Goal: Navigation & Orientation: Understand site structure

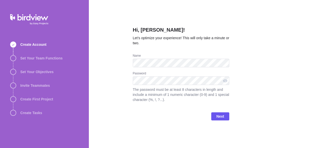
click at [244, 56] on div "Hi, Sandeep! Let’s optimize your experience! This will only take a minute or tw…" at bounding box center [207, 74] width 236 height 148
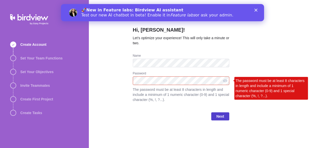
click at [219, 118] on span "Next" at bounding box center [220, 117] width 8 height 6
click at [254, 11] on icon "Close" at bounding box center [255, 10] width 3 height 3
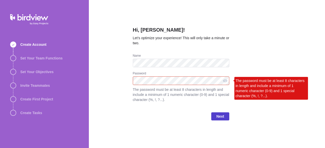
click at [219, 116] on span "Next" at bounding box center [220, 117] width 8 height 6
click at [223, 116] on span "Next" at bounding box center [220, 117] width 8 height 6
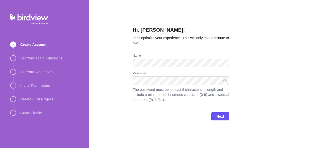
drag, startPoint x: 0, startPoint y: 0, endPoint x: 154, endPoint y: 76, distance: 171.6
click at [154, 76] on div "Password" at bounding box center [181, 74] width 96 height 5
click at [244, 92] on div "Hi, [PERSON_NAME]! Let’s optimize your experience! This will only take a minute…" at bounding box center [207, 74] width 236 height 148
click at [215, 115] on span "Next" at bounding box center [220, 117] width 18 height 8
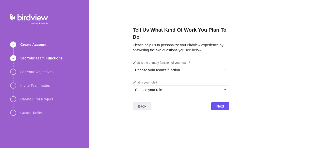
click at [193, 70] on div "Choose your team's function" at bounding box center [178, 70] width 86 height 5
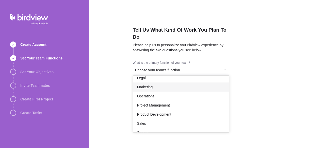
scroll to position [76, 0]
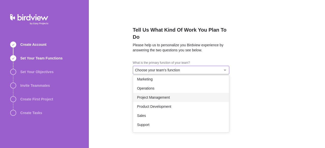
click at [178, 98] on div "Project Management" at bounding box center [181, 97] width 96 height 9
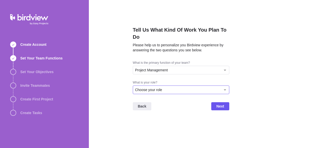
click at [185, 90] on div "Choose your role" at bounding box center [178, 90] width 86 height 5
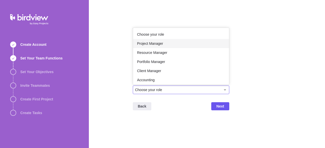
click at [176, 47] on div "Project Manager" at bounding box center [181, 43] width 96 height 9
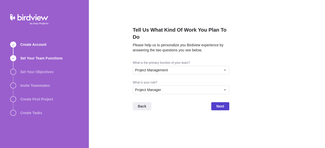
click at [214, 106] on span "Next" at bounding box center [220, 107] width 18 height 8
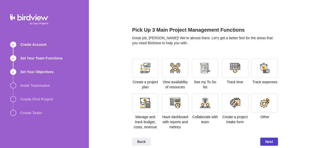
click at [270, 140] on span "Next" at bounding box center [269, 142] width 8 height 6
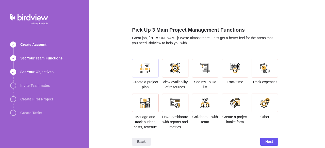
click at [148, 75] on div at bounding box center [145, 68] width 26 height 19
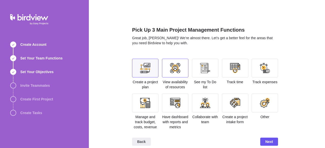
click at [170, 71] on div at bounding box center [175, 68] width 10 height 10
click at [225, 65] on div at bounding box center [235, 68] width 26 height 19
click at [254, 64] on div at bounding box center [265, 68] width 26 height 19
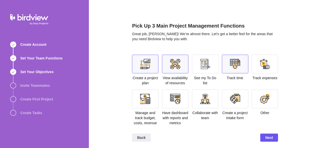
scroll to position [5, 0]
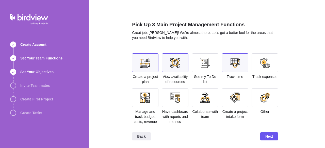
click at [140, 99] on div at bounding box center [145, 98] width 10 height 10
click at [151, 95] on div at bounding box center [145, 98] width 26 height 19
click at [226, 60] on div at bounding box center [235, 63] width 26 height 19
click at [166, 90] on div at bounding box center [175, 98] width 26 height 19
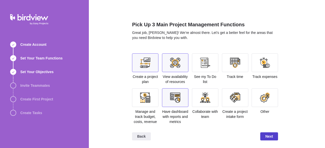
click at [263, 135] on span "Next" at bounding box center [269, 137] width 18 height 8
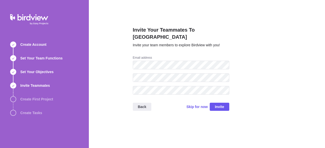
scroll to position [0, 0]
click at [193, 105] on span "Skip for now" at bounding box center [196, 107] width 21 height 5
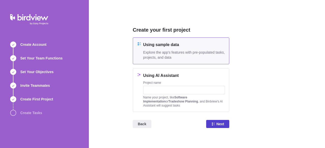
click at [218, 122] on span "Next" at bounding box center [220, 124] width 8 height 6
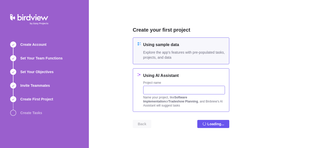
click at [168, 89] on input "text" at bounding box center [184, 90] width 82 height 9
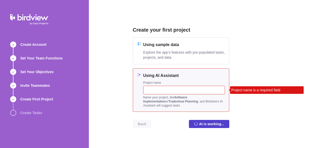
drag, startPoint x: 201, startPoint y: 123, endPoint x: 203, endPoint y: 124, distance: 2.8
click at [201, 123] on span "AI is working..." at bounding box center [211, 124] width 25 height 6
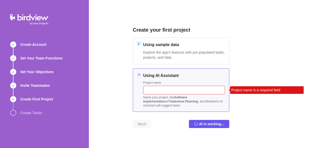
click at [161, 91] on input "text" at bounding box center [184, 90] width 82 height 9
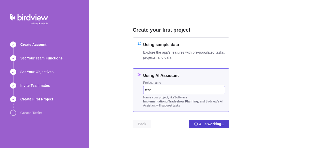
type input "test"
click at [193, 121] on span "AI is working..." at bounding box center [209, 124] width 40 height 8
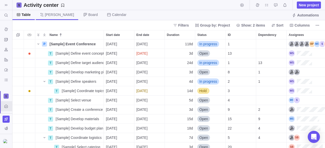
click at [49, 17] on span "Gantt" at bounding box center [59, 14] width 29 height 5
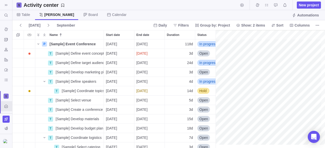
scroll to position [0, 632]
click at [84, 14] on icon at bounding box center [85, 14] width 3 height 3
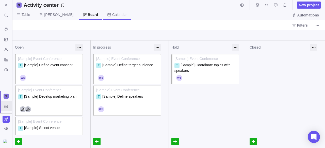
click at [112, 14] on span "Calendar" at bounding box center [119, 14] width 14 height 5
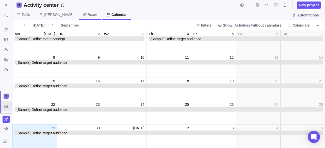
click at [88, 15] on span "Board" at bounding box center [92, 14] width 9 height 5
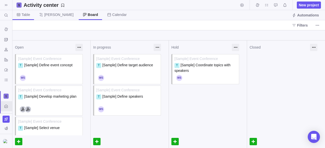
click at [22, 16] on span "Table" at bounding box center [26, 14] width 8 height 5
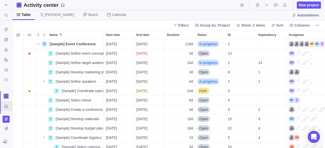
scroll to position [105, 309]
click at [6, 30] on icon "Time logs history" at bounding box center [6, 29] width 4 height 4
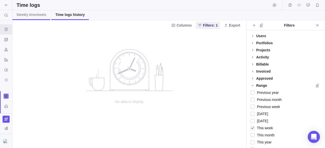
click at [22, 19] on link "Weekly timesheets" at bounding box center [31, 15] width 38 height 10
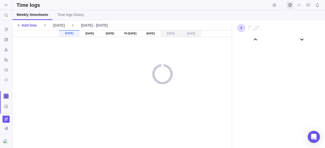
scroll to position [28332, 0]
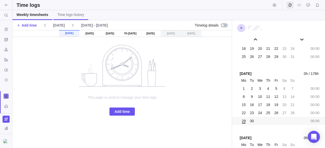
click at [71, 14] on span "Time logs history" at bounding box center [70, 14] width 27 height 5
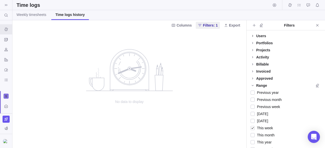
click at [254, 38] on icon at bounding box center [253, 36] width 4 height 4
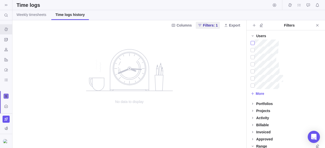
click at [253, 42] on div at bounding box center [253, 43] width 4 height 7
click at [252, 104] on icon at bounding box center [253, 104] width 4 height 4
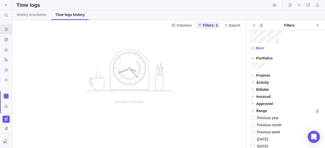
scroll to position [51, 0]
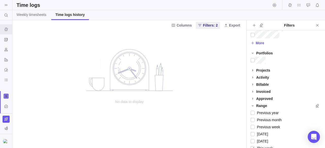
click at [251, 68] on span at bounding box center [252, 70] width 7 height 7
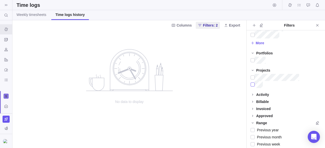
click at [251, 84] on div at bounding box center [253, 84] width 4 height 7
click at [251, 95] on icon at bounding box center [253, 95] width 4 height 4
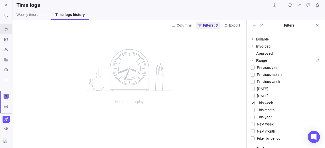
scroll to position [178, 0]
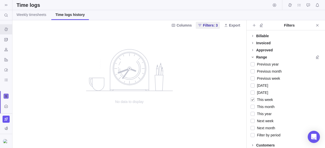
click at [251, 55] on icon at bounding box center [253, 57] width 4 height 4
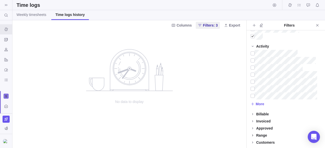
scroll to position [99, 0]
click at [315, 28] on span "Close" at bounding box center [317, 25] width 7 height 7
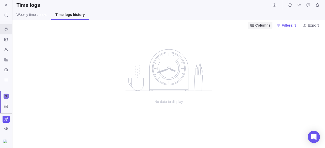
click at [260, 28] on span "Columns" at bounding box center [260, 25] width 24 height 7
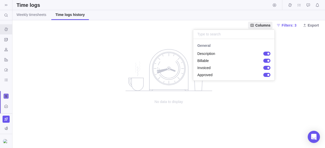
click at [280, 26] on body "Search (Ctrl+K) Time logs history Invoices Resources Reports Dashboard BI dashb…" at bounding box center [162, 74] width 325 height 148
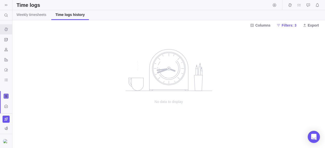
click at [280, 50] on div "No data to display" at bounding box center [168, 89] width 312 height 118
click at [177, 98] on div "No data to display" at bounding box center [169, 77] width 102 height 56
click at [6, 39] on icon "Invoices" at bounding box center [6, 40] width 4 height 4
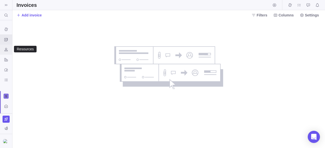
click at [6, 50] on icon "Resources" at bounding box center [6, 50] width 4 height 4
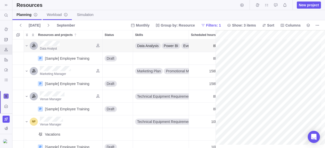
click at [57, 17] on span "Workload" at bounding box center [57, 14] width 21 height 5
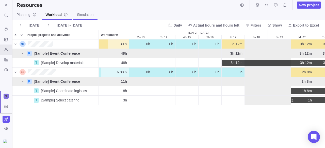
click at [86, 14] on span "Simulation" at bounding box center [85, 14] width 16 height 5
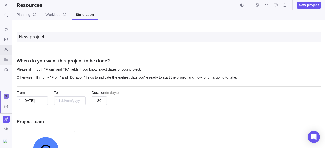
click at [8, 62] on div "Reports" at bounding box center [6, 60] width 8 height 8
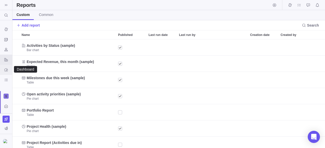
click at [6, 68] on icon "Dashboard" at bounding box center [6, 70] width 4 height 4
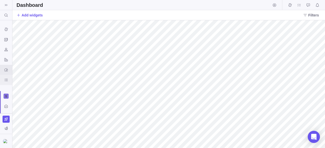
click at [6, 78] on icon "BI dashboards" at bounding box center [6, 80] width 4 height 4
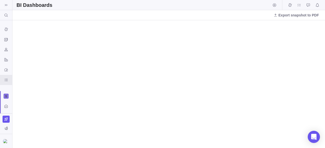
click at [177, 19] on div "Export snapshot to PDF" at bounding box center [168, 15] width 312 height 10
